Goal: Task Accomplishment & Management: Use online tool/utility

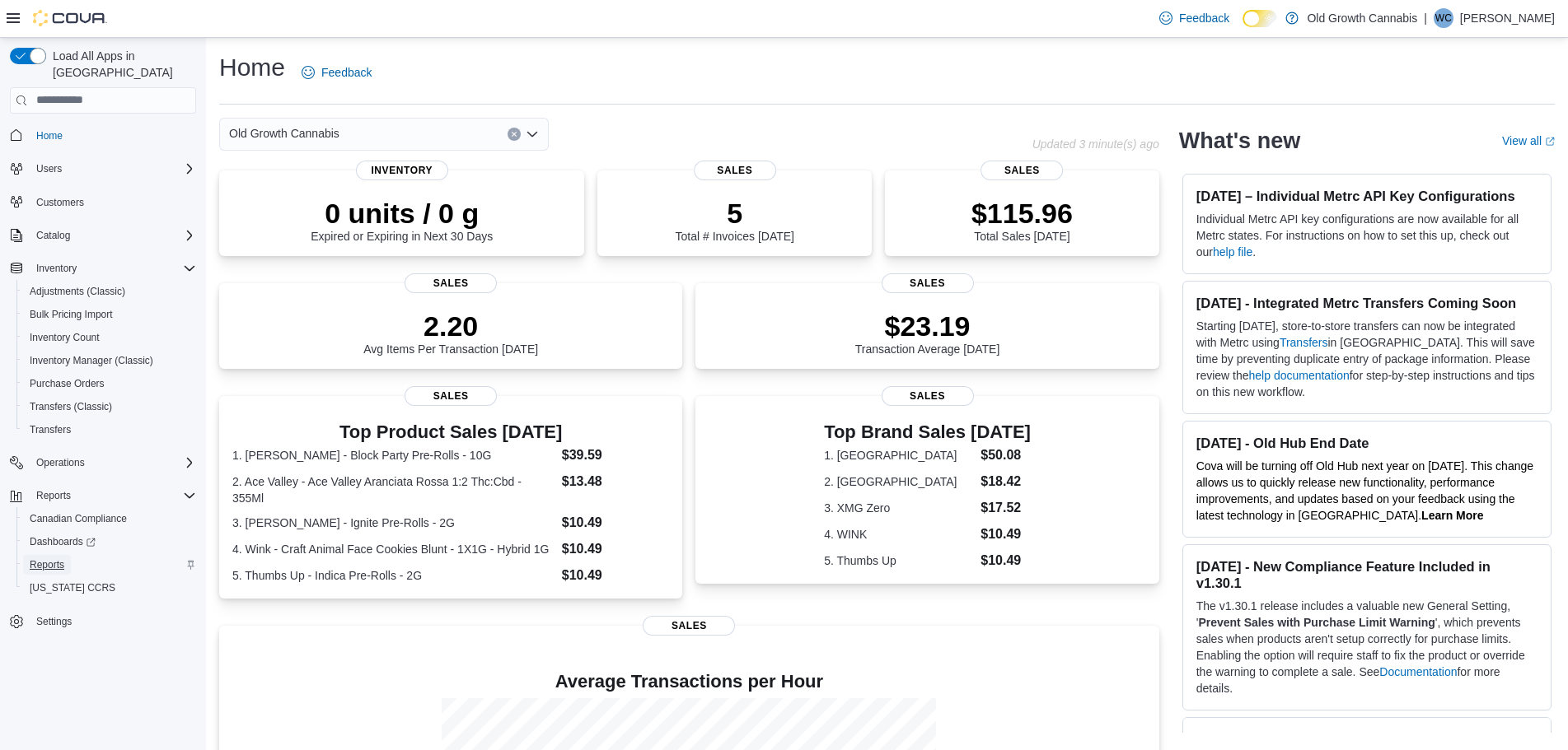
click at [51, 558] on span "Reports" at bounding box center [47, 564] width 35 height 13
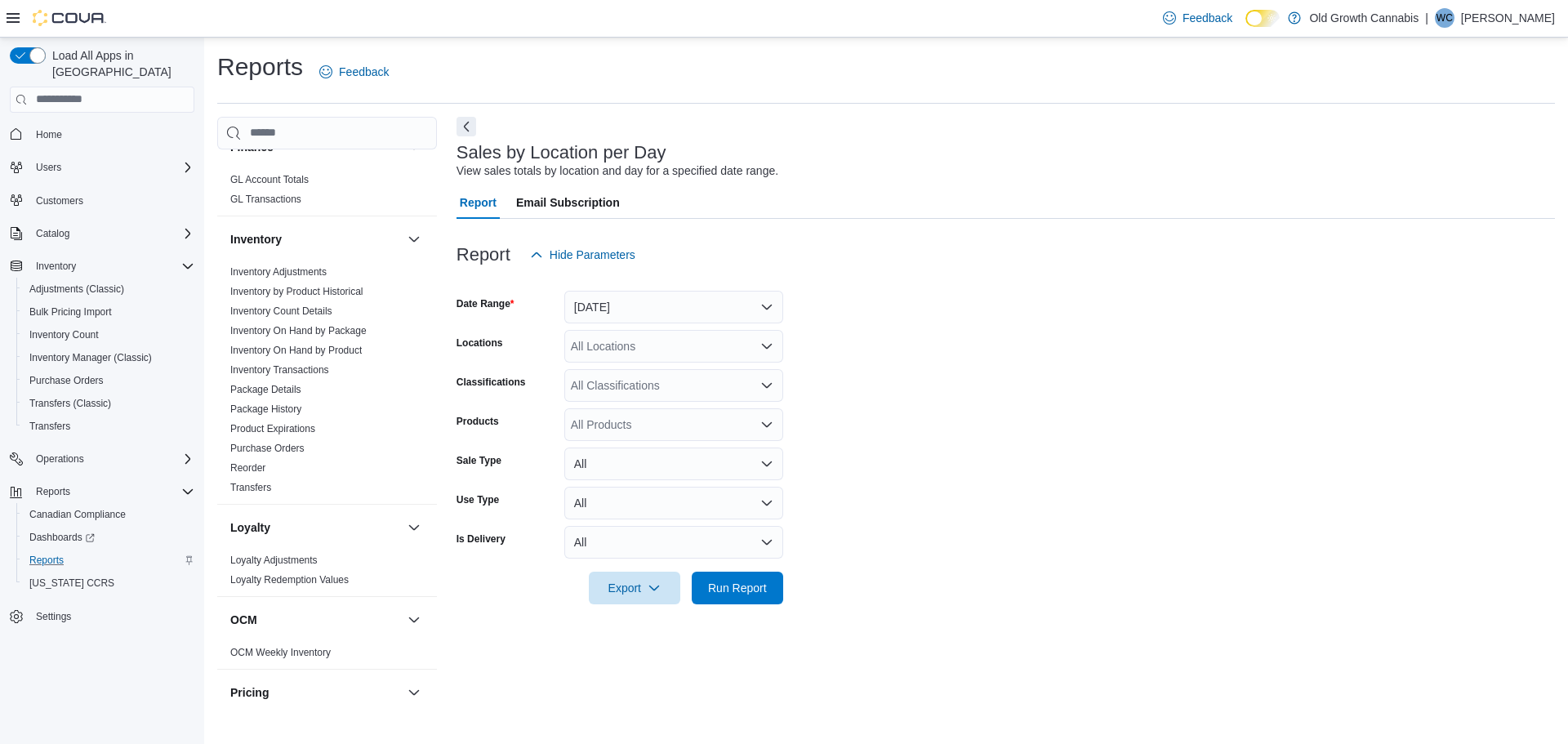
scroll to position [654, 0]
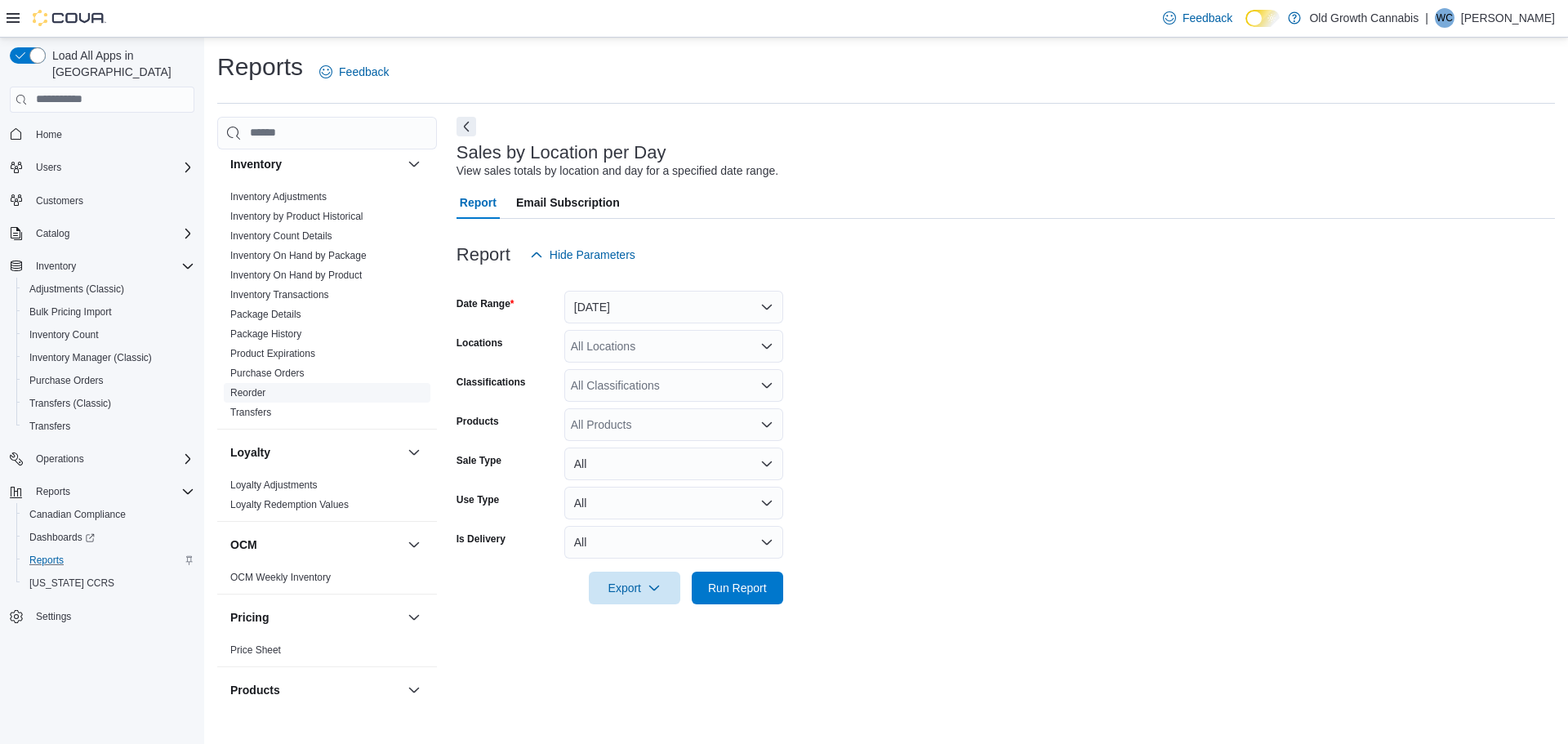
click at [232, 387] on link "Reorder" at bounding box center [248, 393] width 35 height 12
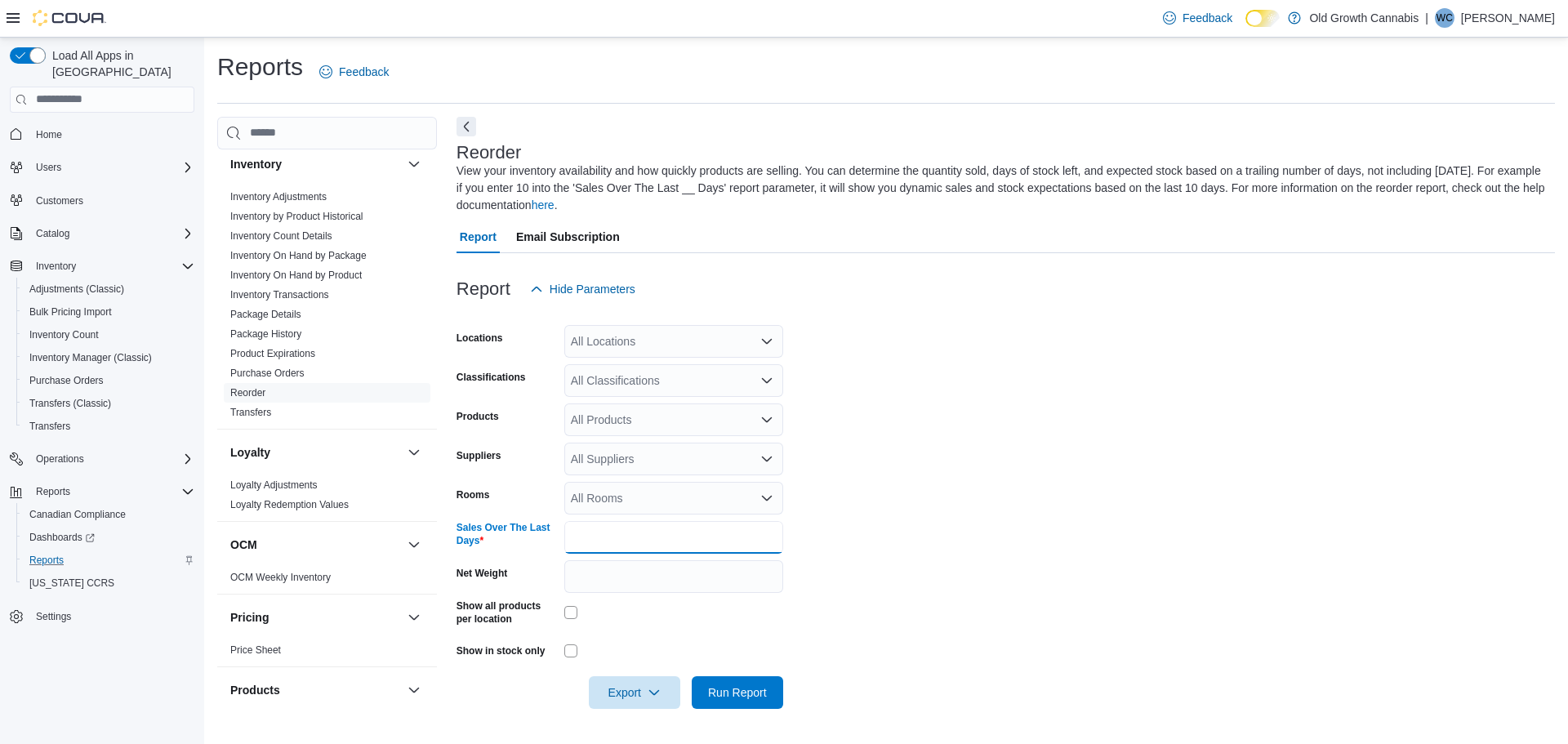
drag, startPoint x: 604, startPoint y: 535, endPoint x: 474, endPoint y: 535, distance: 130.0
click at [474, 535] on div "Sales Over The Last Days *" at bounding box center [620, 537] width 326 height 32
type input "***"
click at [639, 690] on span "Export" at bounding box center [634, 691] width 72 height 32
click at [653, 601] on button "Export to Excel" at bounding box center [637, 594] width 93 height 32
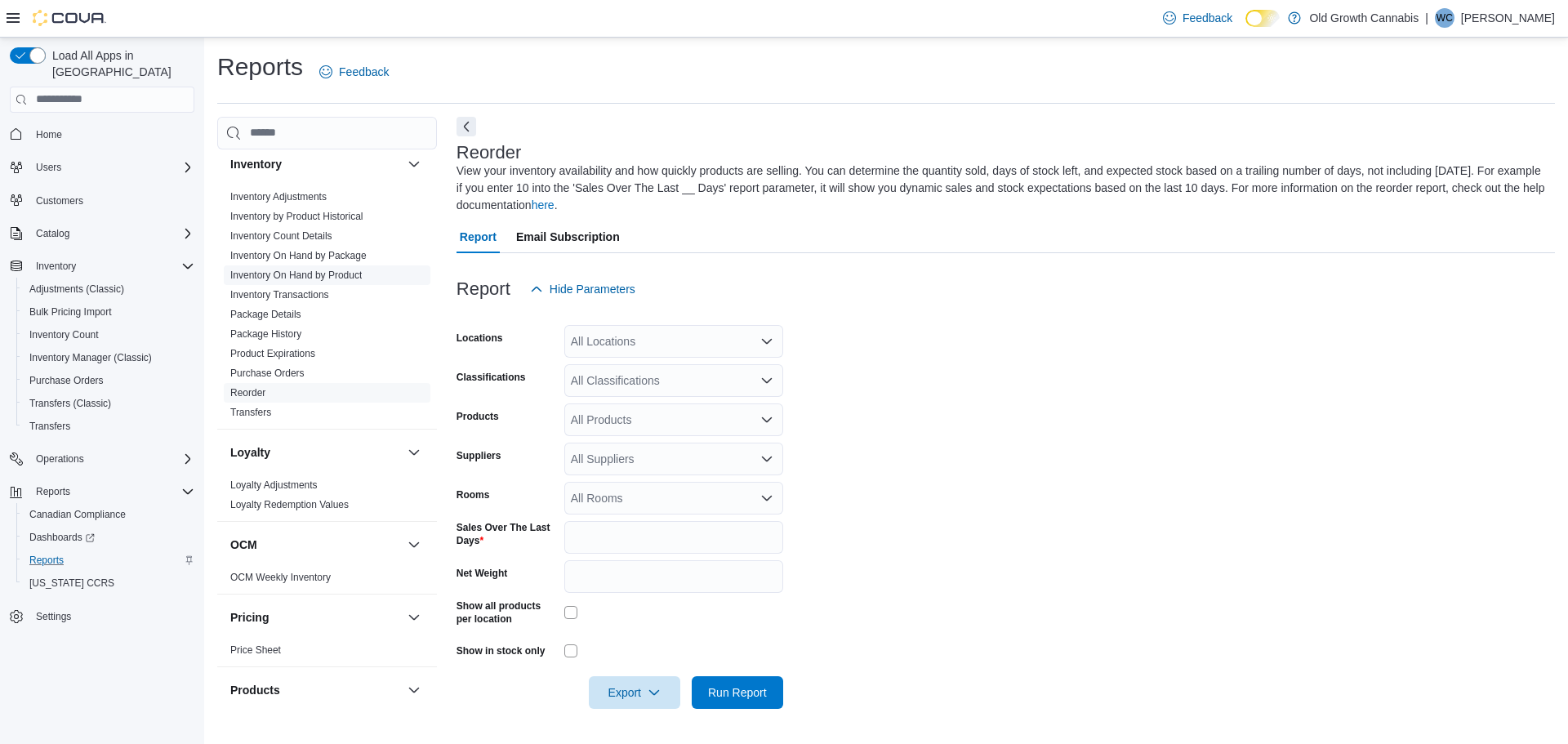
click at [344, 269] on link "Inventory On Hand by Product" at bounding box center [296, 275] width 132 height 12
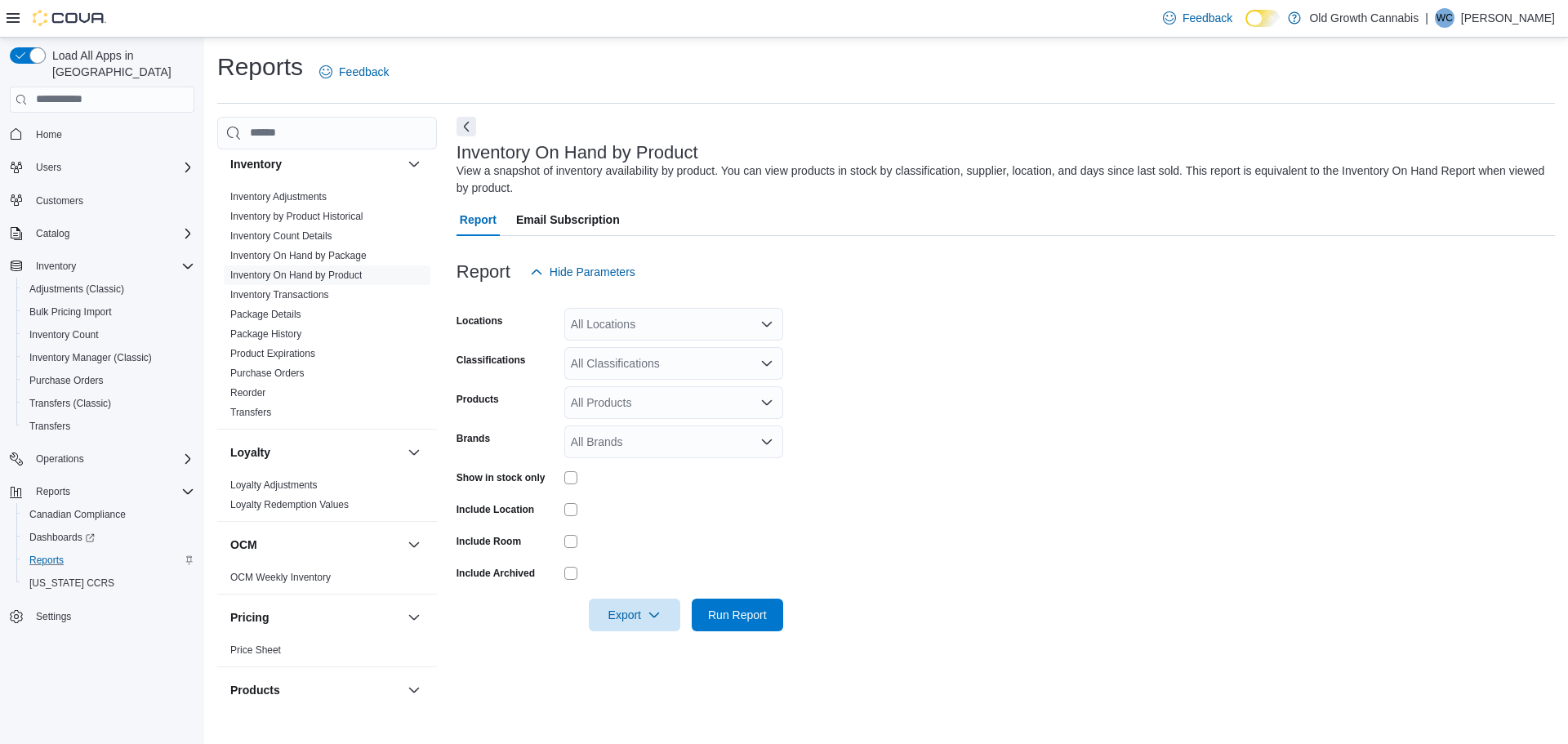
click at [676, 321] on div "All Locations" at bounding box center [673, 323] width 219 height 32
click at [660, 370] on span "[STREET_ADDRESS]" at bounding box center [655, 375] width 113 height 17
click at [641, 355] on span "Old Growth Cannabis" at bounding box center [645, 352] width 109 height 17
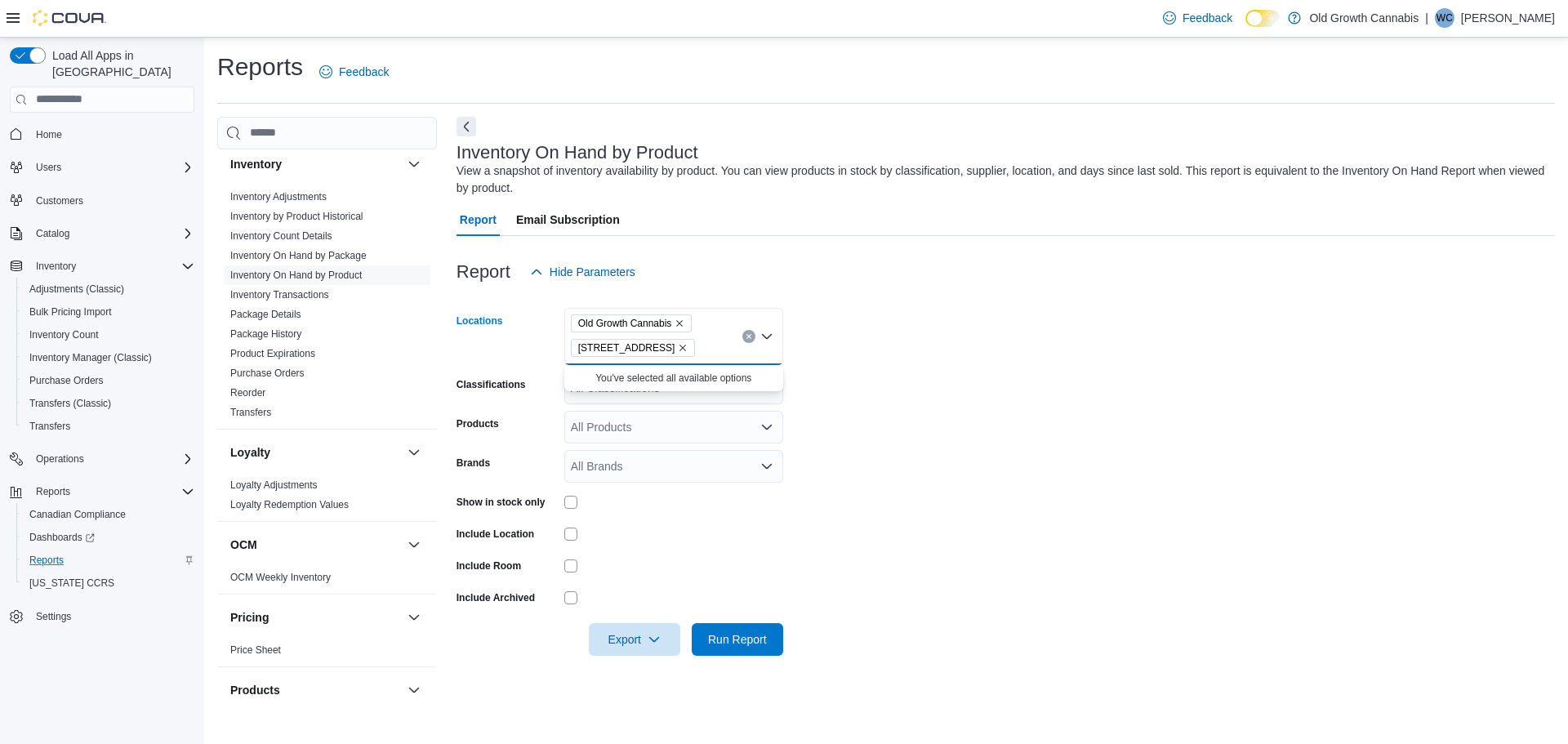
click at [927, 391] on form "Locations Old Growth Cannabis [STREET_ADDRESS] Combo box. Selected. Old Growth …" at bounding box center [1006, 472] width 1098 height 368
click at [655, 638] on icon "button" at bounding box center [653, 638] width 13 height 13
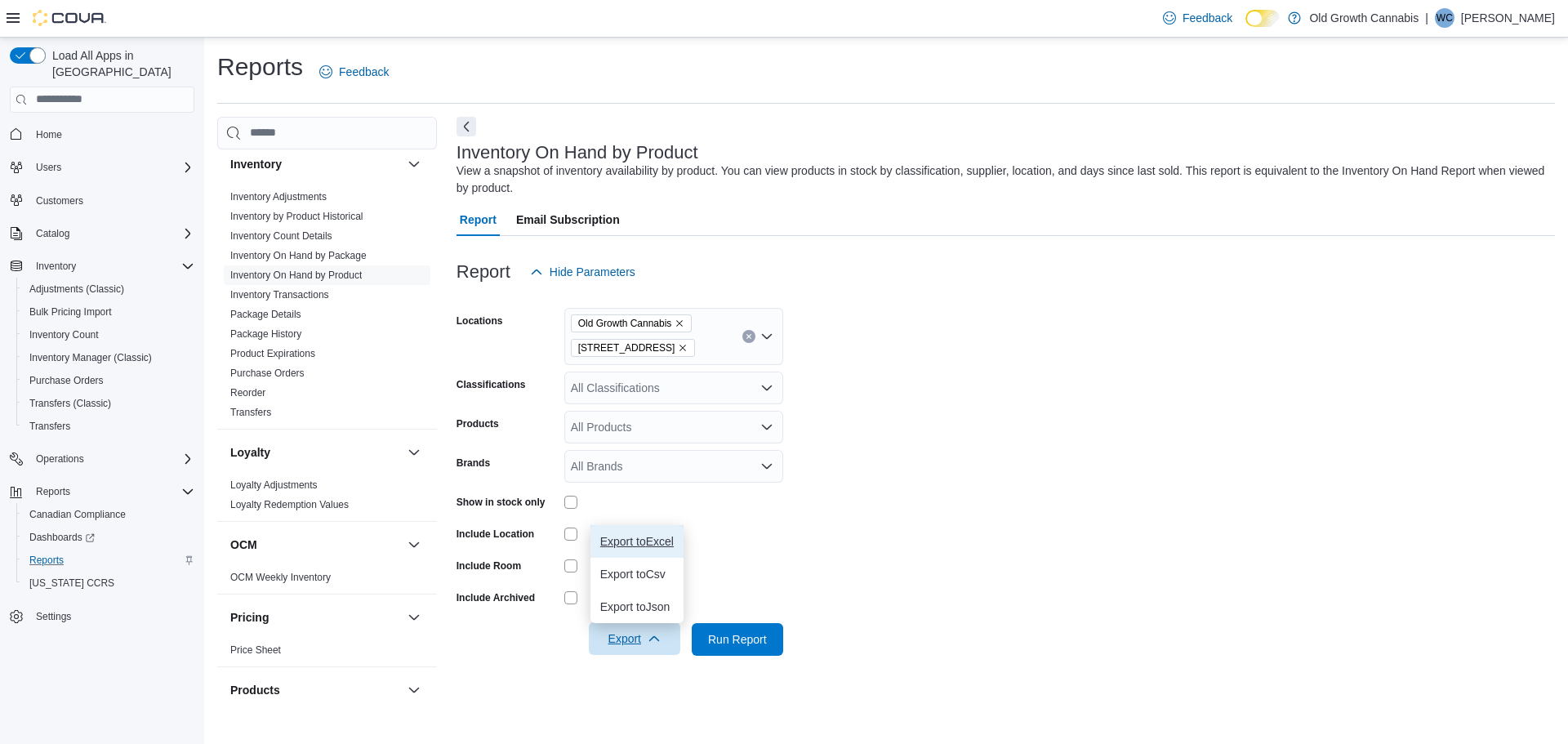
click at [644, 546] on span "Export to Excel" at bounding box center [637, 541] width 74 height 13
